Goal: Task Accomplishment & Management: Use online tool/utility

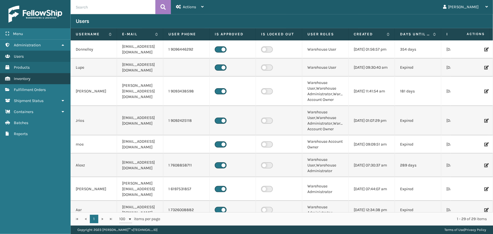
drag, startPoint x: 50, startPoint y: 85, endPoint x: 58, endPoint y: 81, distance: 8.3
click at [51, 85] on link "Fulfillment Orders" at bounding box center [35, 89] width 70 height 11
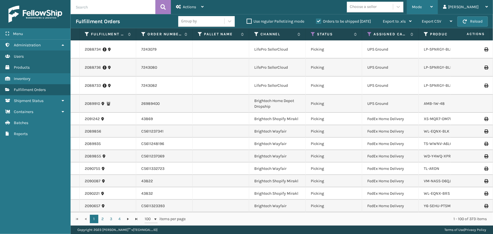
click at [422, 6] on span "Mode" at bounding box center [417, 7] width 10 height 5
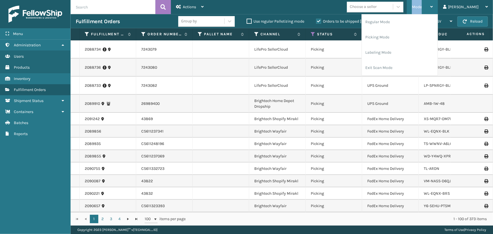
click at [422, 6] on span "Mode" at bounding box center [417, 7] width 10 height 5
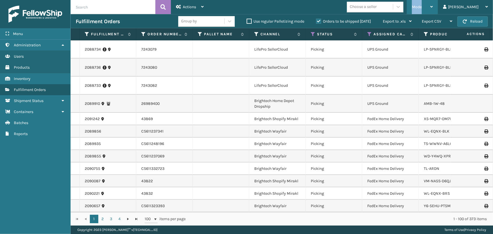
click at [422, 6] on span "Mode" at bounding box center [417, 7] width 10 height 5
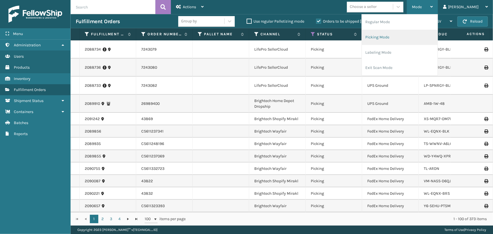
click at [404, 37] on li "Picking Mode" at bounding box center [400, 37] width 76 height 15
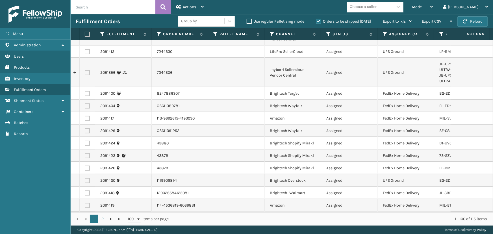
scroll to position [128, 0]
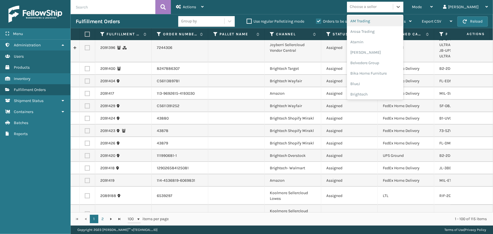
click at [377, 8] on div "Choose a seller" at bounding box center [363, 7] width 27 height 6
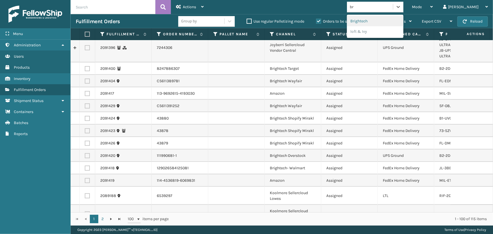
type input "bri"
click at [375, 19] on div "Brightech" at bounding box center [375, 21] width 56 height 10
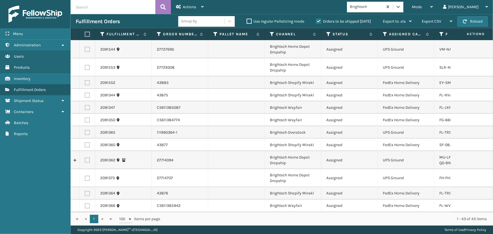
scroll to position [417, 0]
drag, startPoint x: 88, startPoint y: 34, endPoint x: 98, endPoint y: 44, distance: 14.2
click at [88, 34] on label at bounding box center [86, 34] width 3 height 5
click at [85, 34] on input "checkbox" at bounding box center [85, 34] width 0 height 4
checkbox input "true"
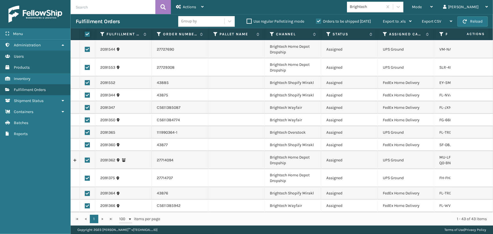
checkbox input "true"
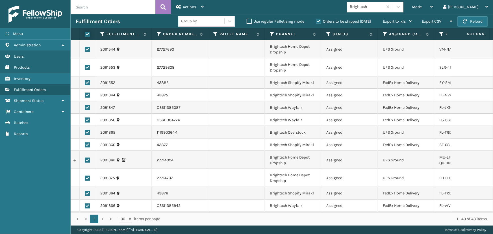
checkbox input "true"
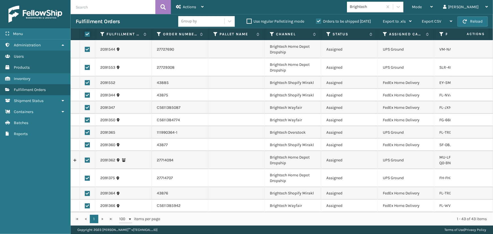
checkbox input "true"
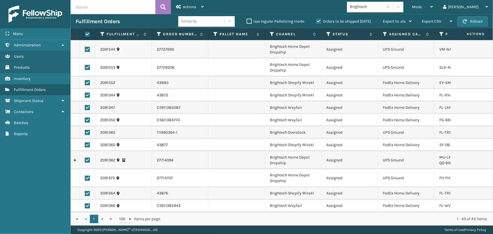
checkbox input "true"
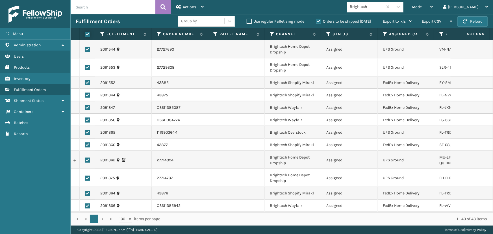
checkbox input "true"
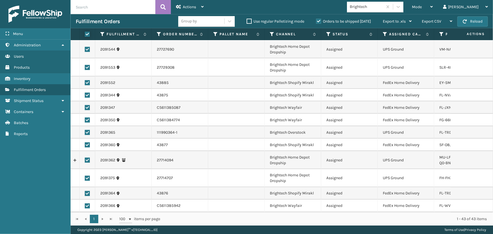
checkbox input "true"
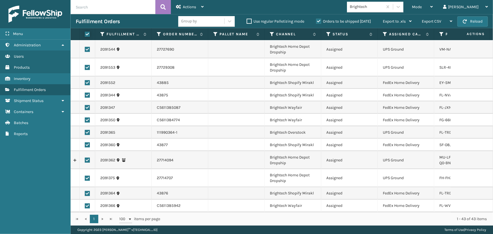
checkbox input "true"
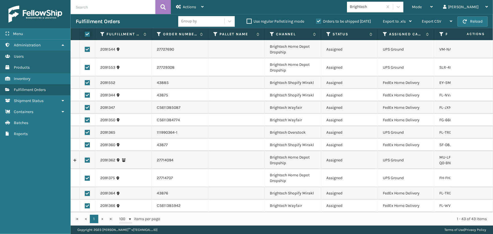
checkbox input "true"
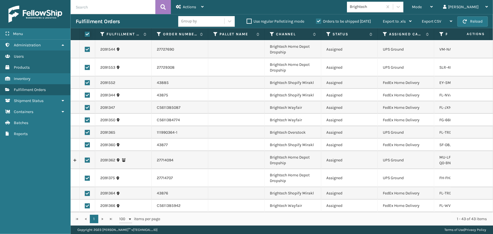
checkbox input "true"
click at [86, 176] on label at bounding box center [87, 178] width 5 height 5
click at [85, 176] on input "checkbox" at bounding box center [85, 178] width 0 height 4
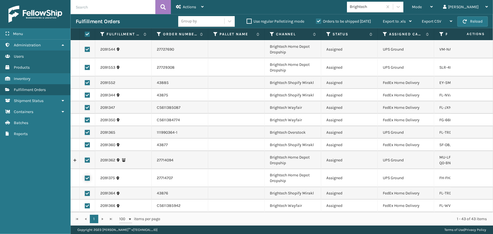
checkbox input "false"
click at [86, 158] on label at bounding box center [87, 160] width 5 height 5
click at [85, 158] on input "checkbox" at bounding box center [85, 160] width 0 height 4
checkbox input "false"
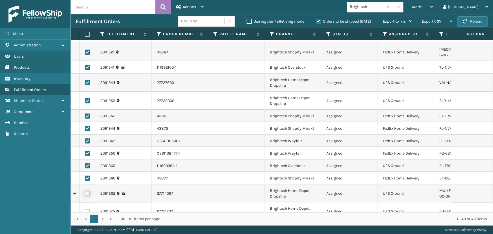
scroll to position [366, 0]
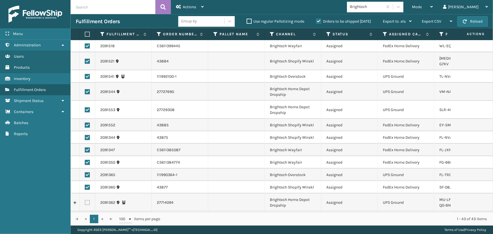
click at [86, 112] on label at bounding box center [87, 109] width 5 height 5
click at [85, 111] on input "checkbox" at bounding box center [85, 109] width 0 height 4
checkbox input "false"
click at [86, 94] on label at bounding box center [87, 91] width 5 height 5
click at [85, 93] on input "checkbox" at bounding box center [85, 91] width 0 height 4
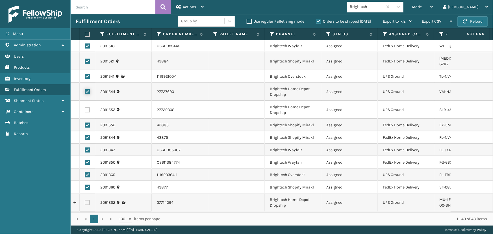
checkbox input "false"
click at [87, 79] on label at bounding box center [87, 76] width 5 height 5
click at [85, 78] on input "checkbox" at bounding box center [85, 76] width 0 height 4
checkbox input "false"
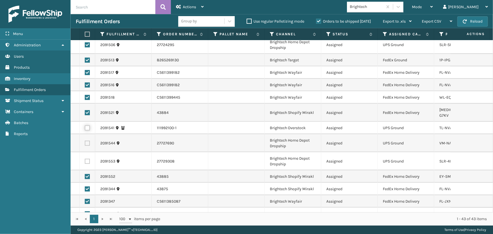
scroll to position [288, 0]
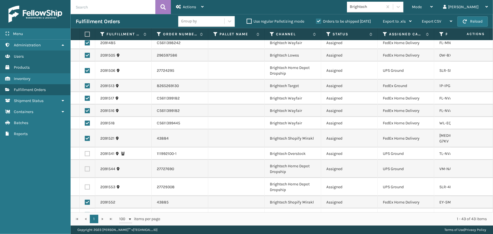
click at [88, 73] on label at bounding box center [87, 70] width 5 height 5
click at [85, 72] on input "checkbox" at bounding box center [85, 70] width 0 height 4
checkbox input "false"
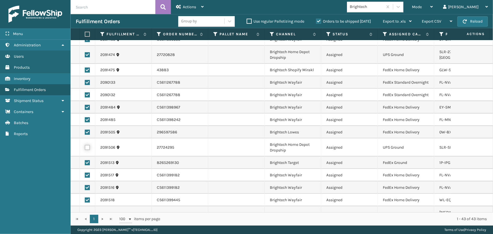
scroll to position [186, 0]
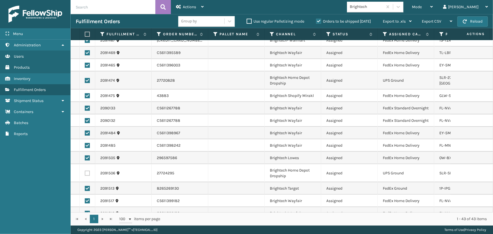
click at [88, 80] on label at bounding box center [87, 80] width 5 height 5
click at [85, 80] on input "checkbox" at bounding box center [85, 80] width 0 height 4
checkbox input "false"
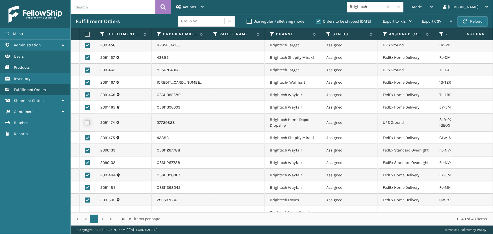
scroll to position [134, 0]
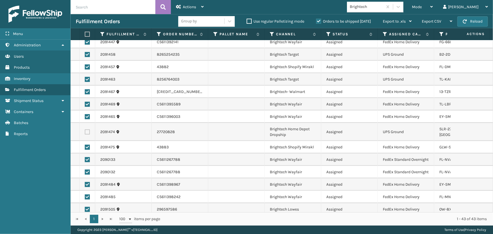
click at [89, 78] on label at bounding box center [87, 79] width 5 height 5
click at [85, 78] on input "checkbox" at bounding box center [85, 79] width 0 height 4
checkbox input "false"
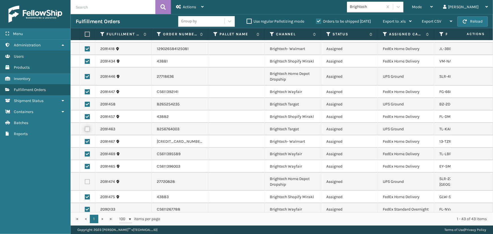
scroll to position [83, 0]
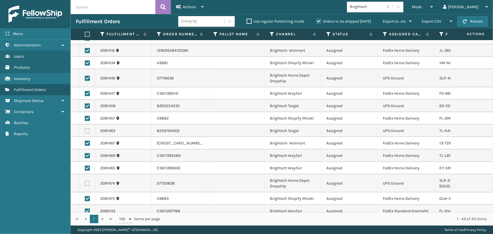
click at [86, 105] on label at bounding box center [87, 105] width 5 height 5
click at [85, 105] on input "checkbox" at bounding box center [85, 105] width 0 height 4
checkbox input "false"
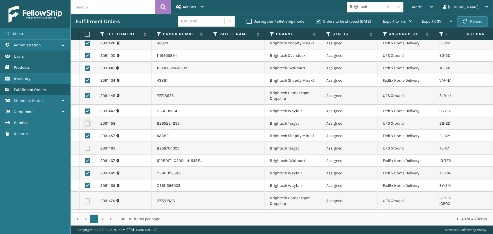
scroll to position [57, 0]
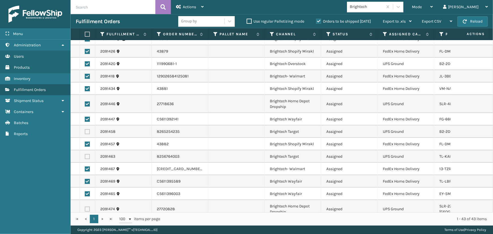
click at [90, 103] on label at bounding box center [87, 103] width 5 height 5
click at [85, 103] on input "checkbox" at bounding box center [85, 103] width 0 height 4
checkbox input "false"
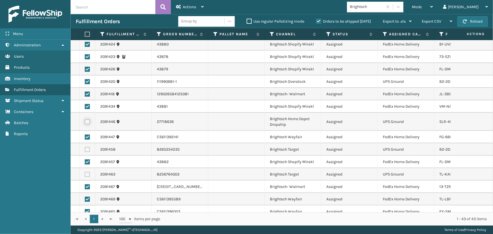
scroll to position [0, 0]
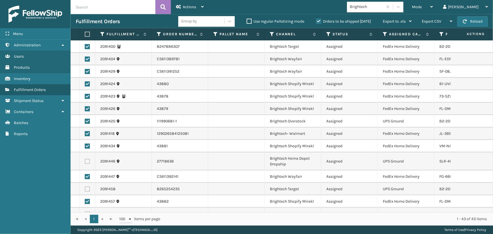
click at [88, 121] on label at bounding box center [87, 121] width 5 height 5
click at [85, 121] on input "checkbox" at bounding box center [85, 121] width 0 height 4
checkbox input "false"
click at [192, 4] on div "Actions" at bounding box center [190, 7] width 28 height 14
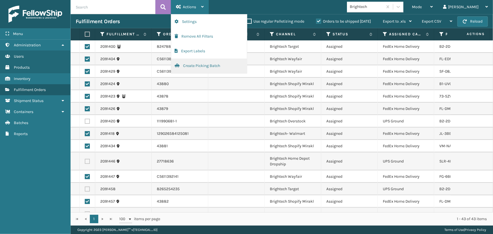
click at [225, 65] on button "Create Picking Batch" at bounding box center [209, 65] width 76 height 15
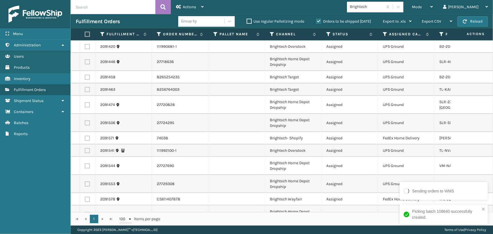
click at [360, 220] on div "1 - 13 of 13 items" at bounding box center [327, 219] width 318 height 6
click at [361, 220] on div "1 - 13 of 13 items" at bounding box center [327, 219] width 318 height 6
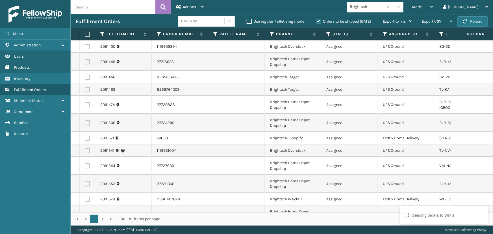
click at [361, 220] on div "1 - 13 of 13 items" at bounding box center [327, 219] width 318 height 6
